Goal: Task Accomplishment & Management: Manage account settings

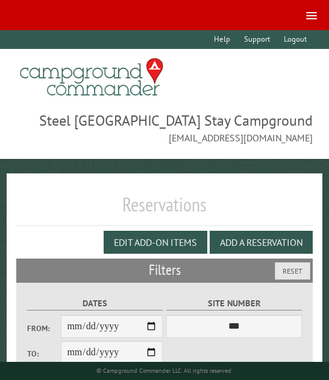
scroll to position [174, 0]
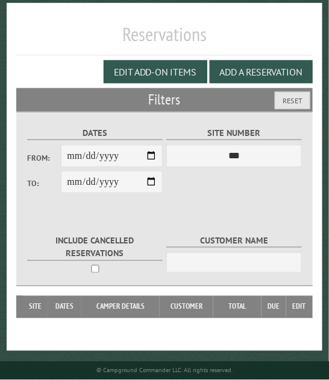
click at [148, 151] on input "From:" at bounding box center [111, 155] width 101 height 23
type input "**********"
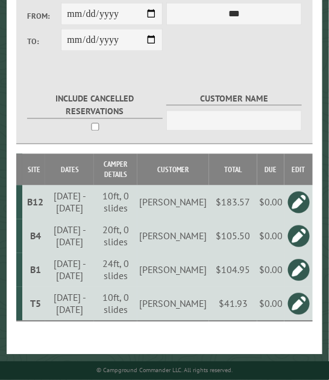
scroll to position [322, 0]
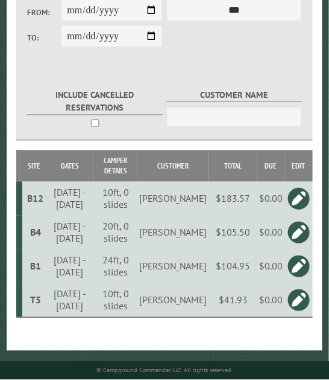
click at [192, 305] on td "[PERSON_NAME]" at bounding box center [174, 300] width 72 height 34
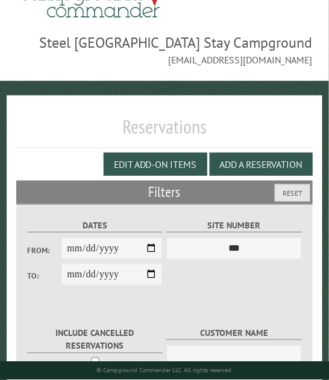
scroll to position [0, 0]
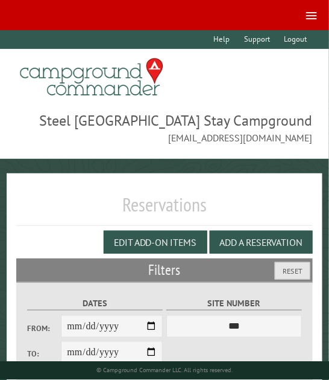
click at [308, 11] on link at bounding box center [309, 14] width 27 height 17
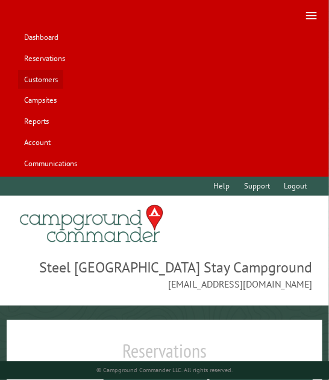
click at [32, 75] on link "Customers" at bounding box center [40, 79] width 45 height 19
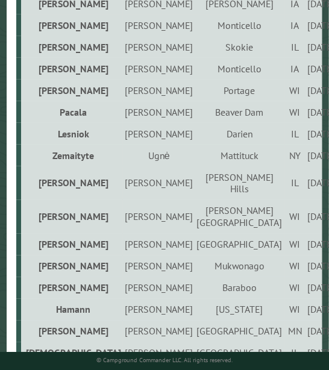
scroll to position [912, 0]
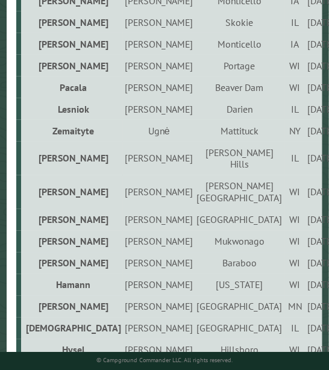
click at [123, 120] on td "Tomasz" at bounding box center [159, 109] width 72 height 22
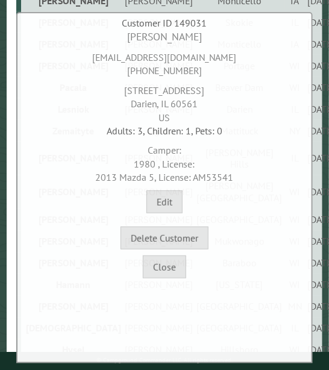
click at [189, 270] on div "Close" at bounding box center [165, 264] width 288 height 29
click at [164, 264] on button "Close" at bounding box center [164, 267] width 43 height 23
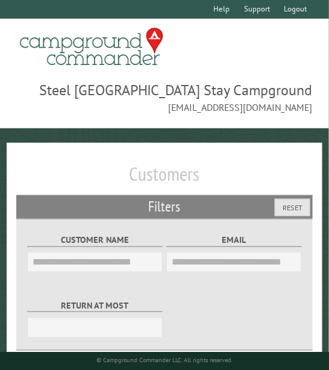
scroll to position [0, 0]
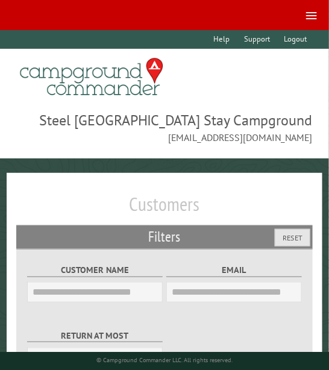
click at [314, 12] on span at bounding box center [312, 12] width 11 height 1
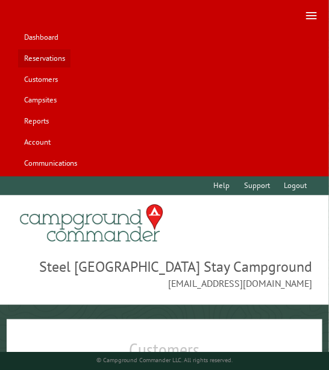
click at [63, 65] on link "Reservations" at bounding box center [44, 58] width 52 height 19
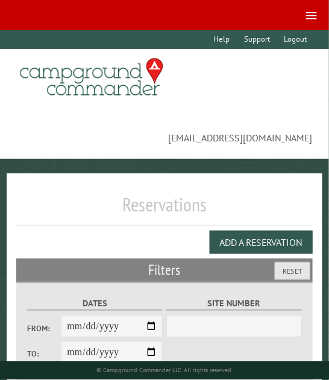
select select "***"
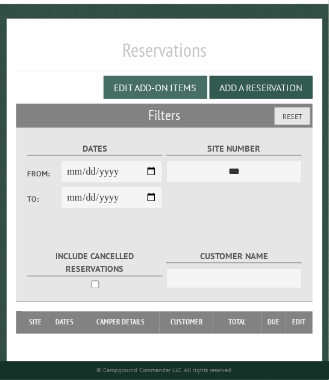
scroll to position [174, 0]
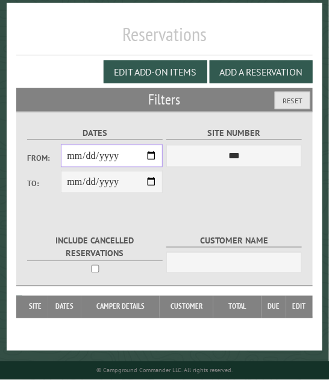
click at [148, 153] on input "From:" at bounding box center [111, 155] width 101 height 23
type input "**********"
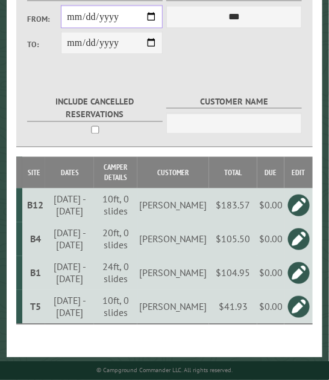
scroll to position [322, 0]
